Goal: Check status: Check status

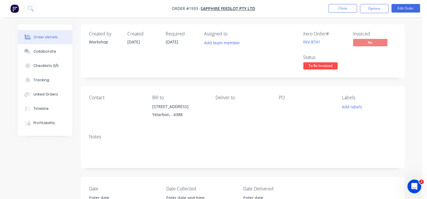
click at [13, 11] on img "button" at bounding box center [14, 8] width 9 height 9
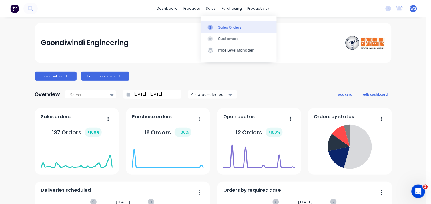
click at [224, 25] on div "Sales Orders" at bounding box center [229, 27] width 23 height 5
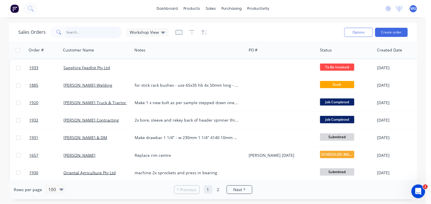
click at [75, 31] on input "text" at bounding box center [94, 32] width 56 height 11
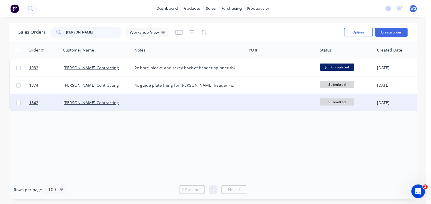
type input "[PERSON_NAME]"
click at [113, 103] on div "[PERSON_NAME] Contracting" at bounding box center [96, 103] width 64 height 6
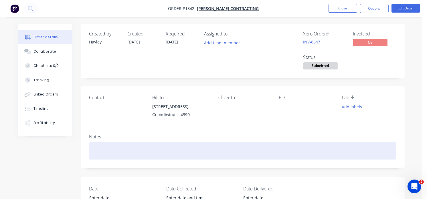
click at [96, 156] on div at bounding box center [242, 150] width 307 height 17
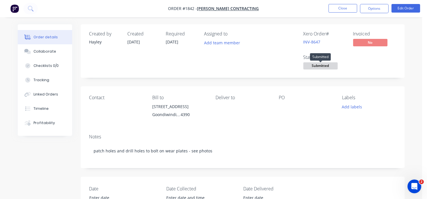
click at [330, 66] on span "Submitted" at bounding box center [320, 65] width 34 height 7
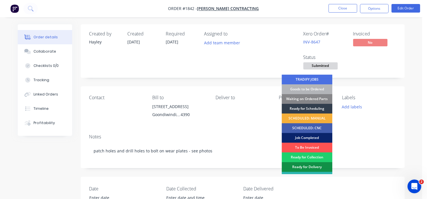
click at [302, 138] on div "Job Completed" at bounding box center [307, 138] width 51 height 10
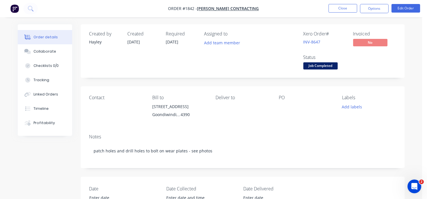
click at [15, 13] on img "button" at bounding box center [14, 8] width 9 height 9
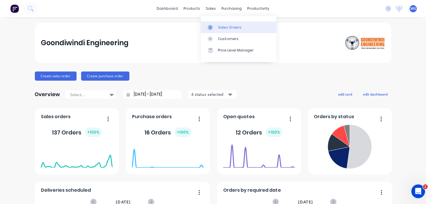
click at [236, 26] on div "Sales Orders" at bounding box center [229, 27] width 23 height 5
